Goal: Find specific page/section: Find specific page/section

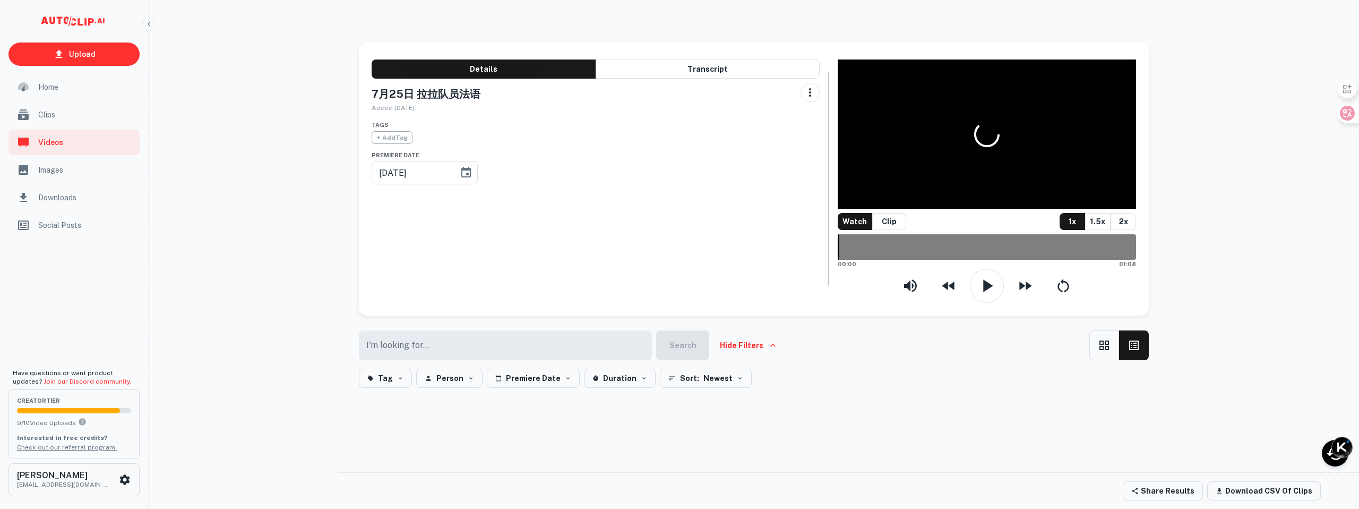
type input "[DATE]"
click at [458, 368] on button "Person" at bounding box center [449, 377] width 66 height 19
click at [458, 310] on div at bounding box center [679, 254] width 1359 height 509
click at [565, 375] on icon "button" at bounding box center [568, 378] width 6 height 6
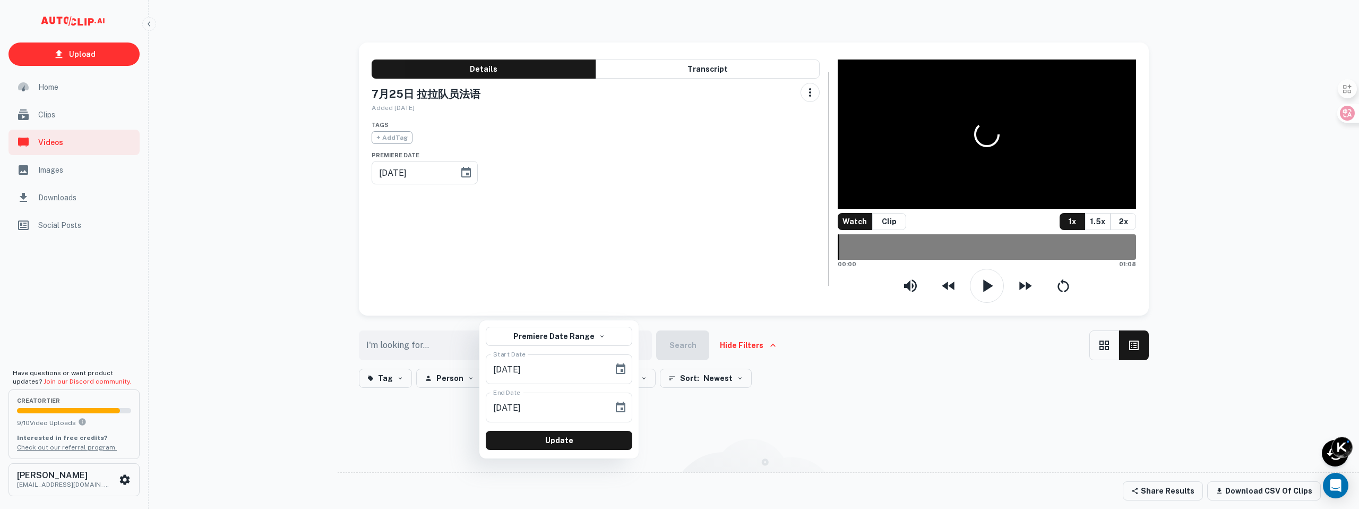
click at [557, 308] on div at bounding box center [679, 254] width 1359 height 509
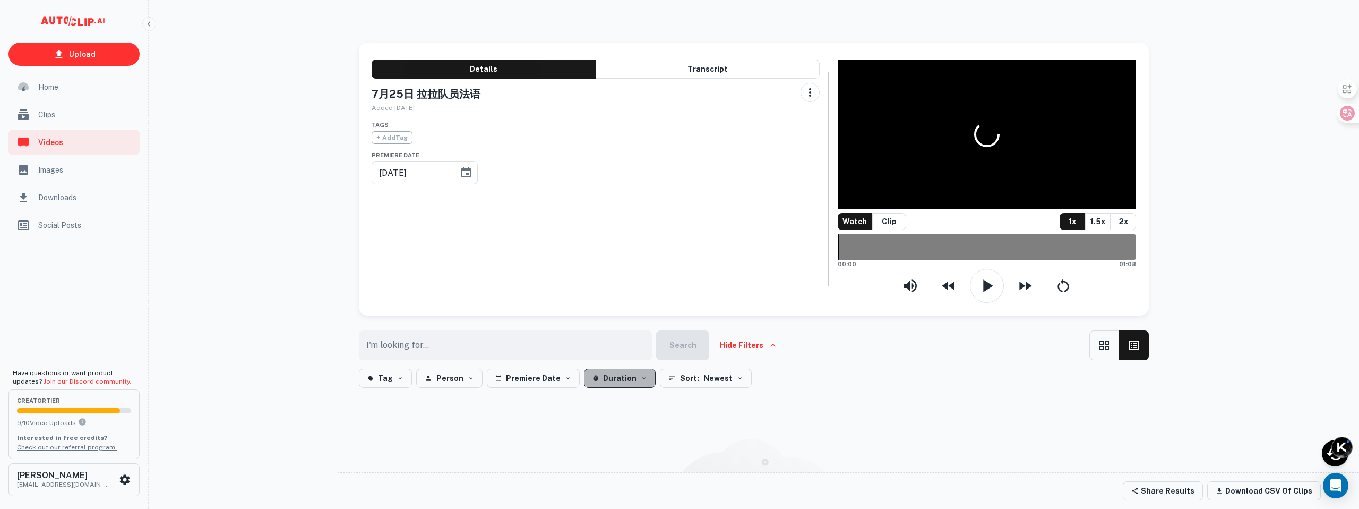
click at [617, 368] on button "Duration" at bounding box center [620, 377] width 72 height 19
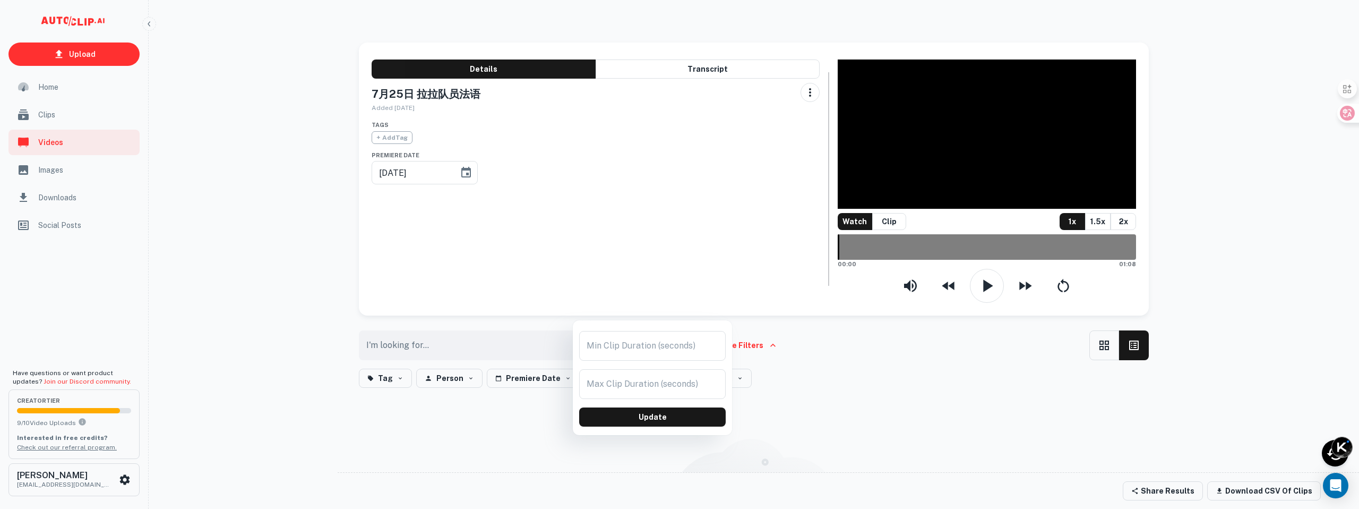
click at [622, 198] on div at bounding box center [679, 254] width 1359 height 509
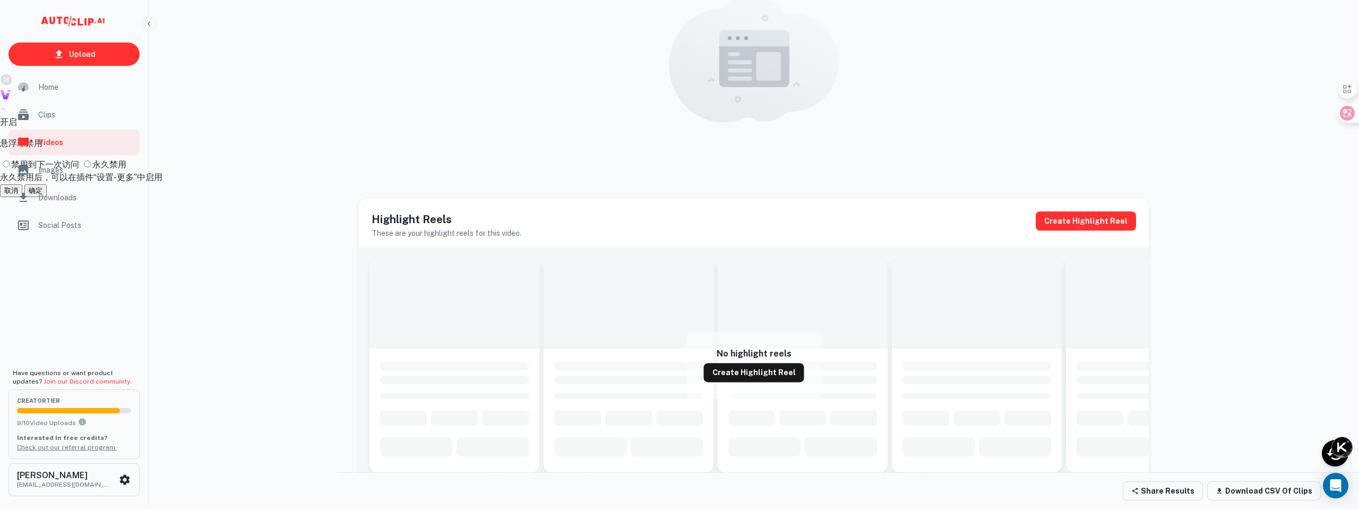
scroll to position [355, 0]
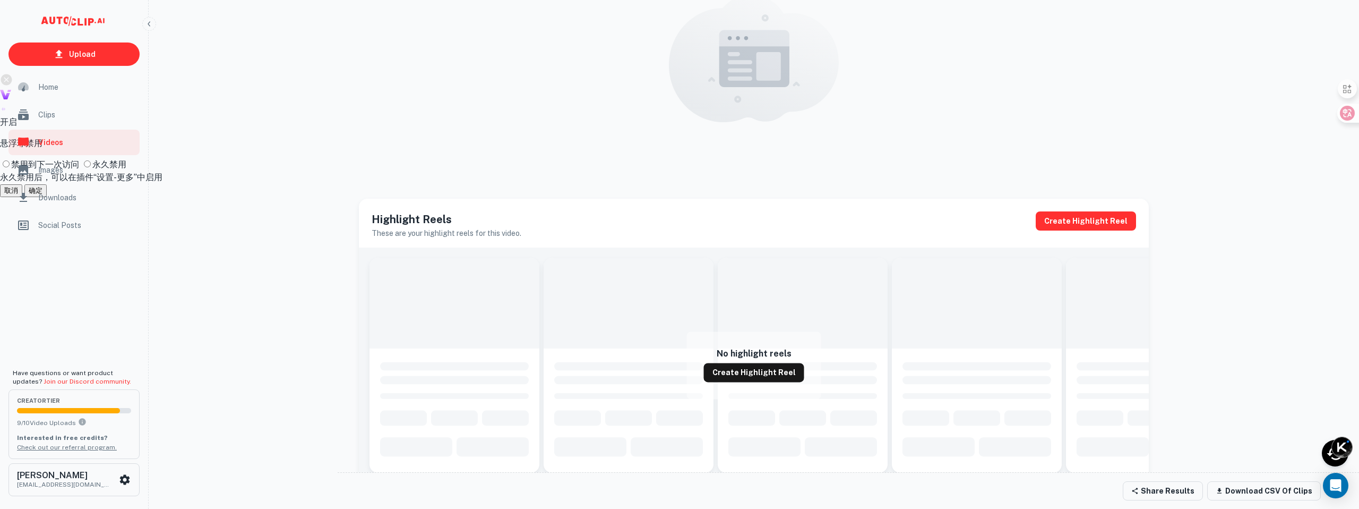
scroll to position [621, 0]
click at [708, 138] on div at bounding box center [679, 254] width 1359 height 509
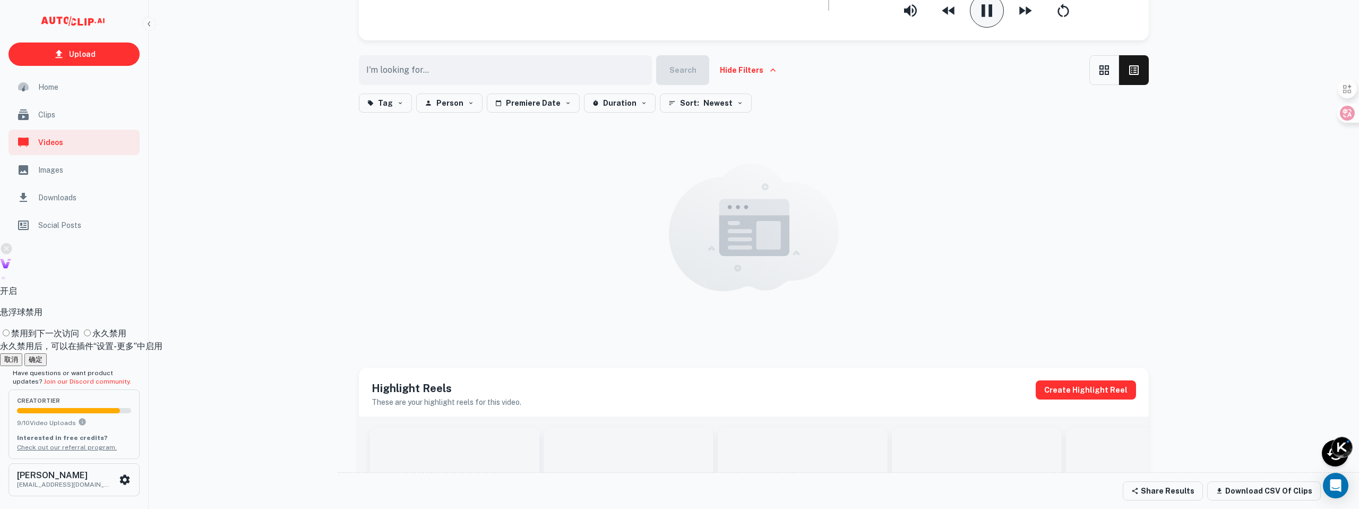
scroll to position [0, 0]
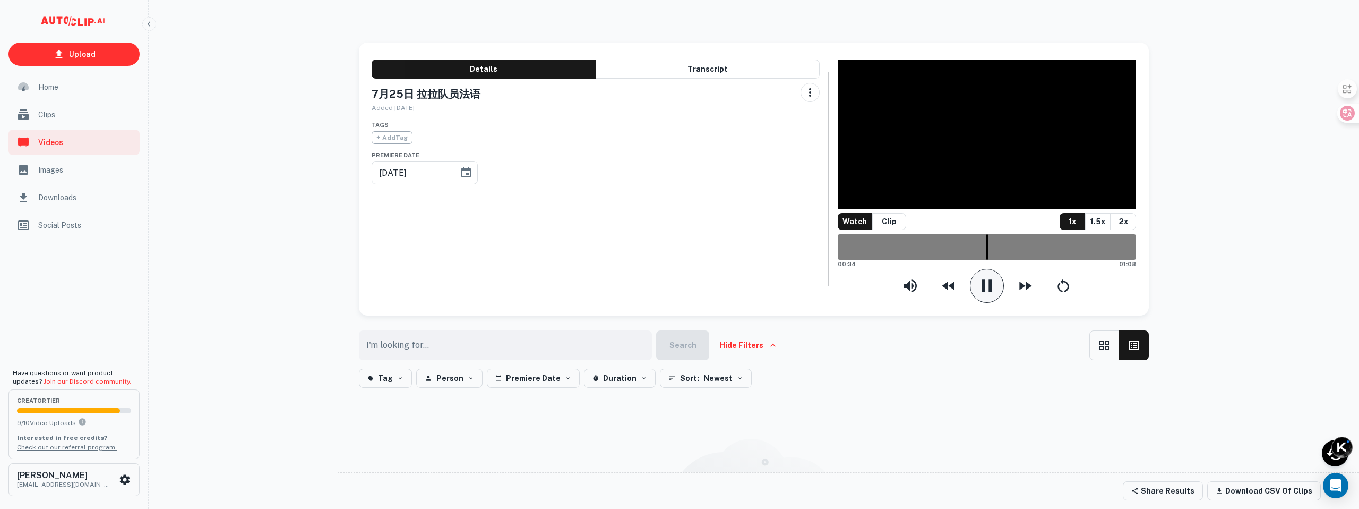
click at [1026, 15] on div "Upload Home Clips Videos Images Downloads Social Posts Have questions or want p…" at bounding box center [679, 480] width 1359 height 944
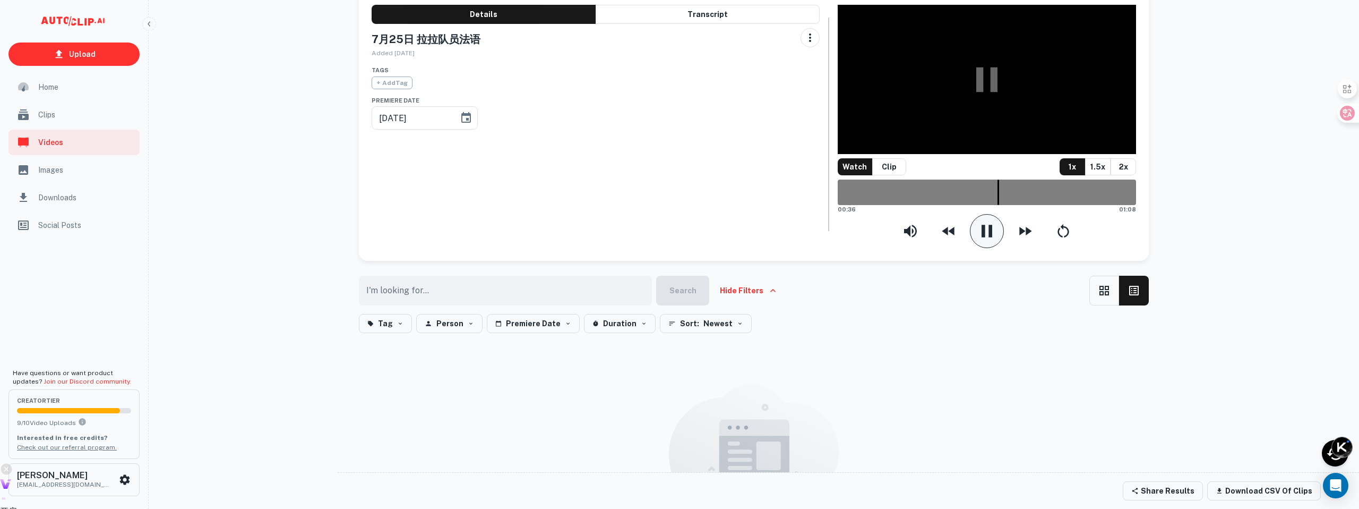
scroll to position [62, 0]
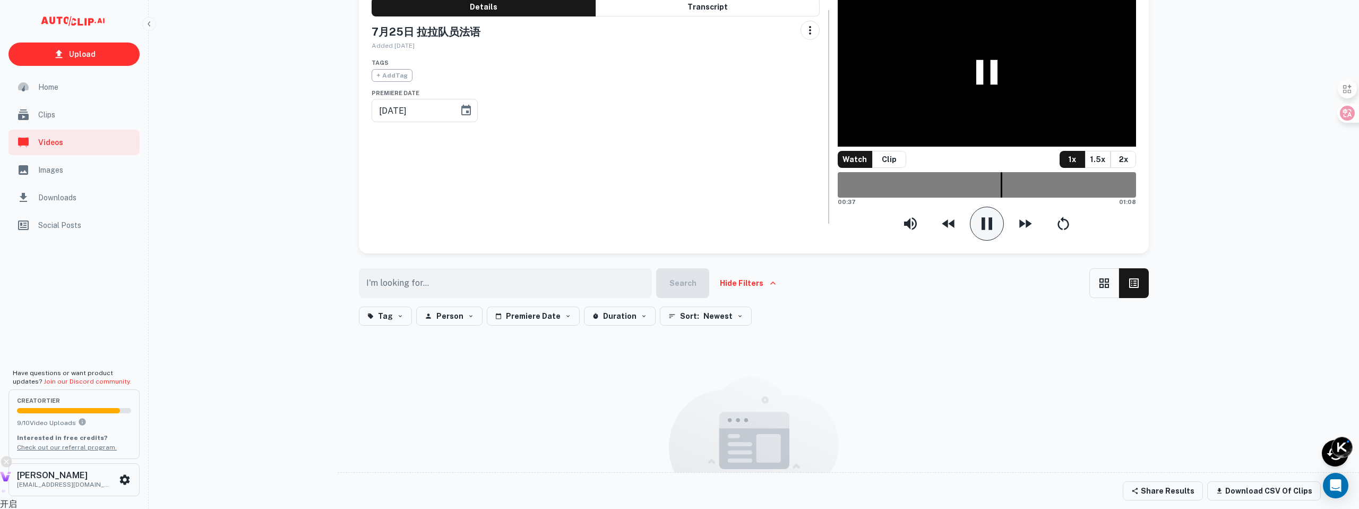
click at [980, 84] on icon at bounding box center [986, 71] width 21 height 25
